Goal: Contribute content: Add original content to the website for others to see

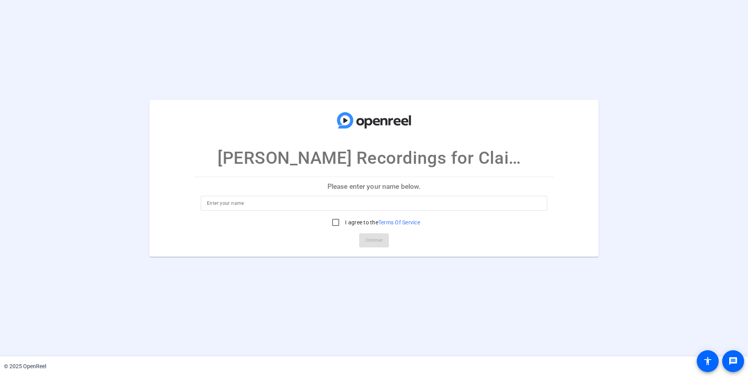
click at [243, 205] on input at bounding box center [374, 203] width 334 height 9
type input "[PERSON_NAME]"
click at [332, 221] on input "I agree to the Terms Of Service" at bounding box center [336, 223] width 16 height 16
checkbox input "true"
click at [363, 237] on span at bounding box center [374, 240] width 30 height 19
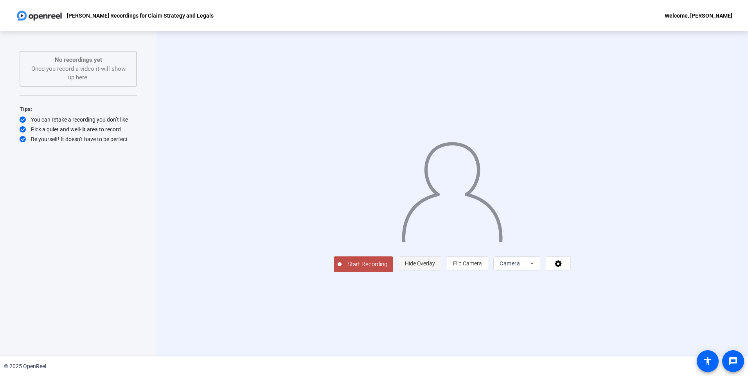
click at [435, 267] on span "Hide Overlay" at bounding box center [420, 264] width 30 height 6
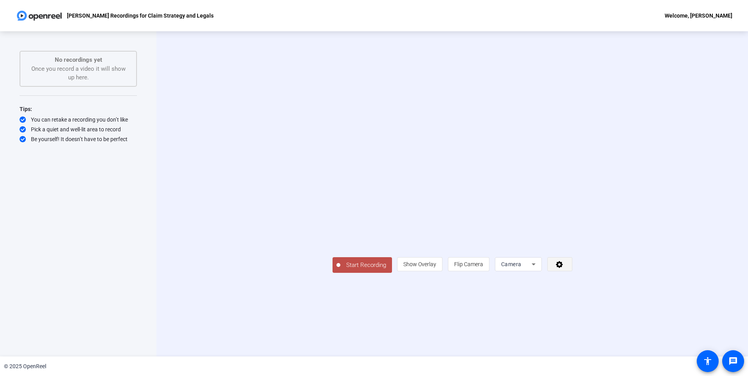
click at [564, 268] on icon at bounding box center [559, 265] width 9 height 8
click at [659, 321] on div at bounding box center [374, 188] width 748 height 376
click at [340, 270] on span "Start Recording" at bounding box center [366, 265] width 52 height 9
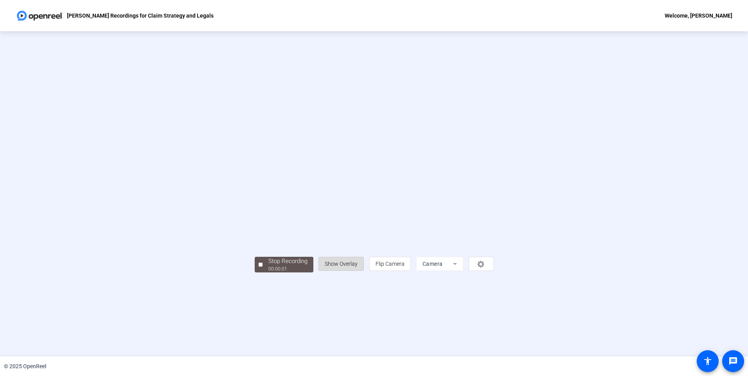
click at [358, 267] on span "Show Overlay" at bounding box center [341, 264] width 33 height 6
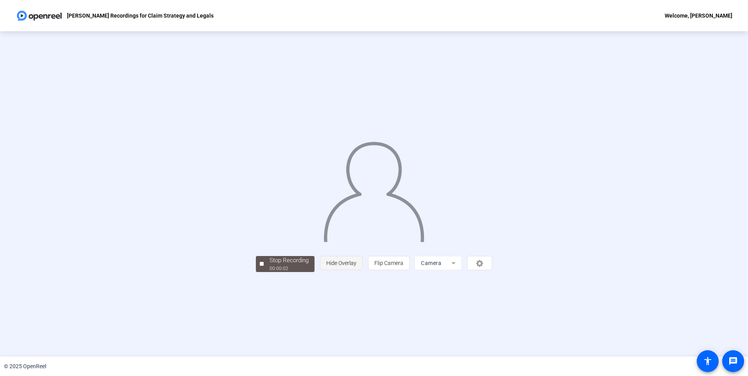
click at [356, 266] on span "Hide Overlay" at bounding box center [341, 263] width 30 height 6
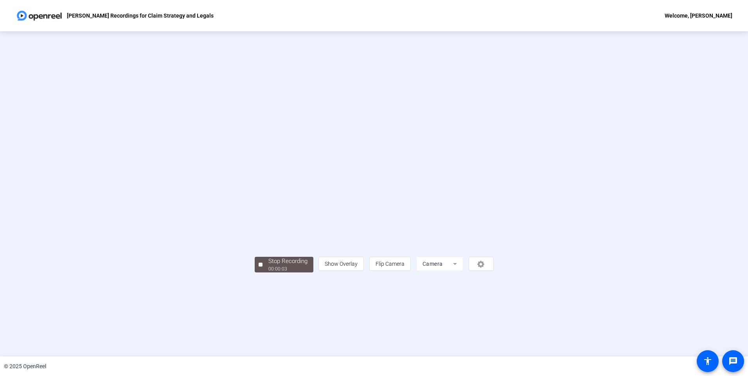
click at [463, 271] on mat-form-field "Camera" at bounding box center [439, 264] width 47 height 14
click at [259, 267] on div at bounding box center [261, 265] width 4 height 4
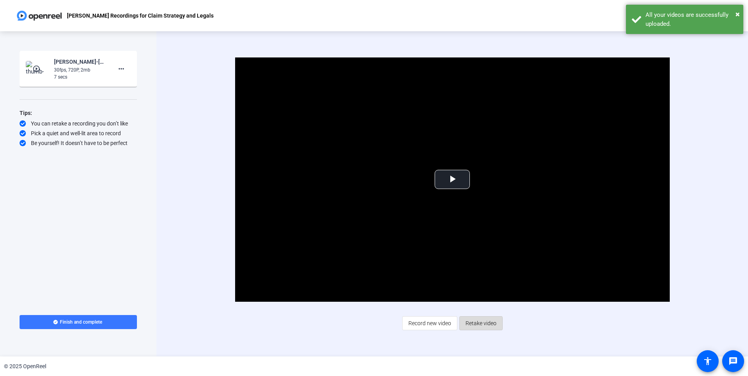
click at [466, 324] on span "Retake video" at bounding box center [481, 323] width 31 height 15
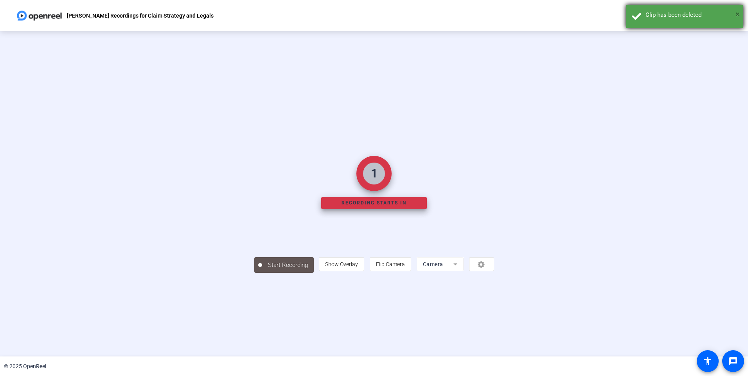
click at [735, 14] on span "×" at bounding box center [737, 13] width 4 height 9
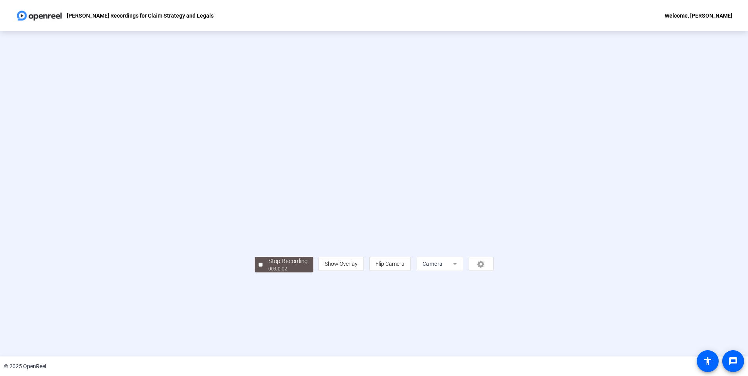
click at [463, 271] on mat-form-field "Camera" at bounding box center [439, 264] width 47 height 14
click at [493, 271] on div "person Show Overlay flip Flip Camera Camera" at bounding box center [405, 264] width 175 height 14
click at [404, 267] on span "Flip Camera" at bounding box center [390, 264] width 29 height 6
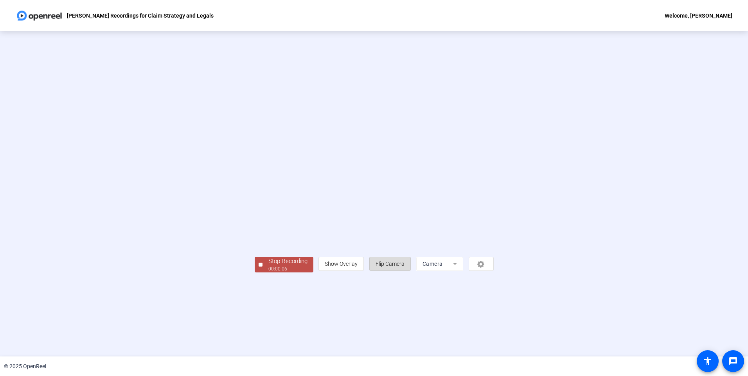
click at [404, 267] on span "Flip Camera" at bounding box center [390, 264] width 29 height 6
click at [358, 267] on span "Show Overlay" at bounding box center [341, 264] width 33 height 6
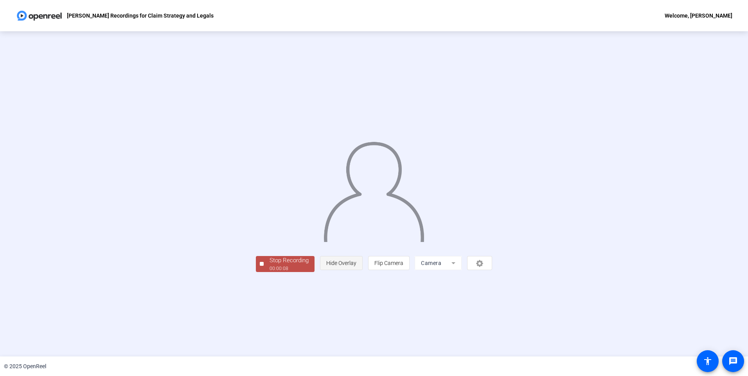
click at [356, 266] on span "Hide Overlay" at bounding box center [341, 263] width 30 height 6
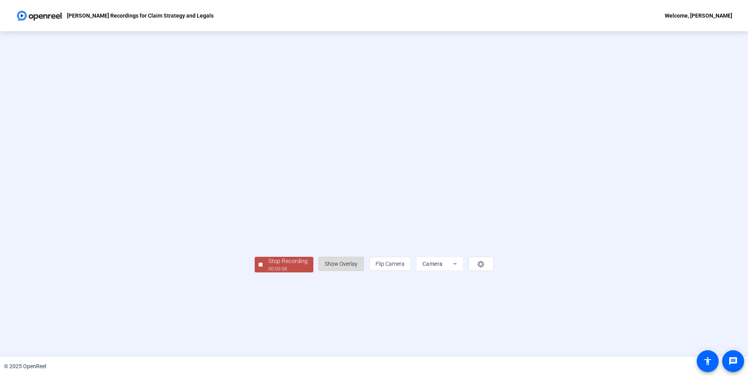
click at [358, 267] on span "Show Overlay" at bounding box center [341, 264] width 33 height 6
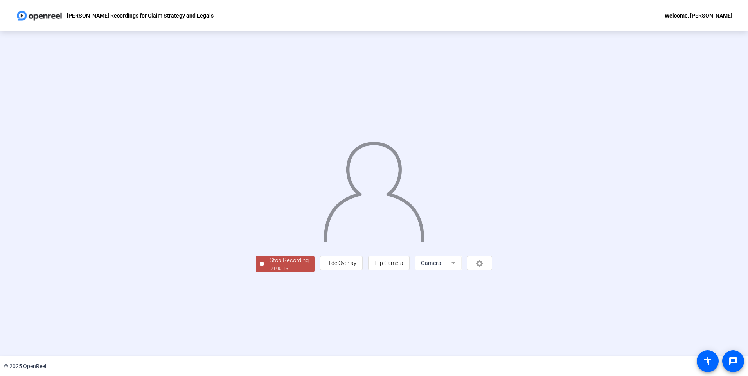
click at [256, 272] on button "Stop Recording 00:00:13" at bounding box center [285, 264] width 59 height 16
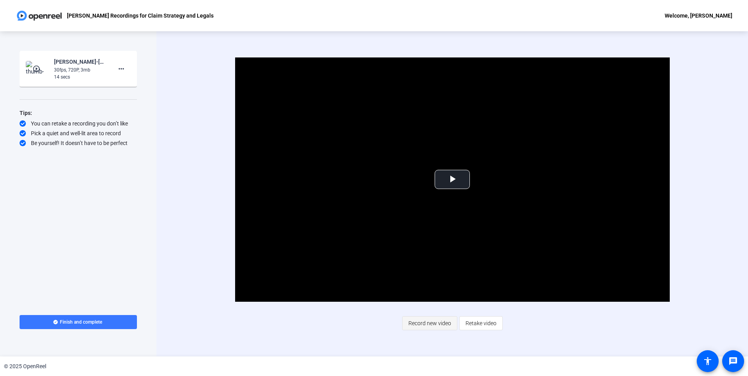
click at [444, 325] on span "Record new video" at bounding box center [429, 323] width 43 height 15
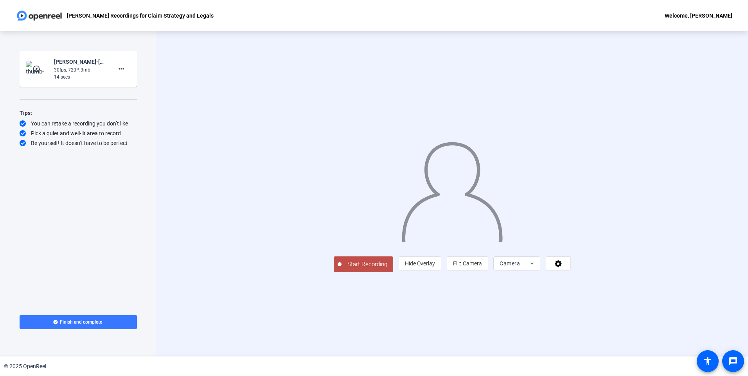
click at [537, 268] on icon at bounding box center [531, 263] width 9 height 9
click at [609, 280] on span "Screen" at bounding box center [602, 279] width 15 height 9
